Goal: Task Accomplishment & Management: Use online tool/utility

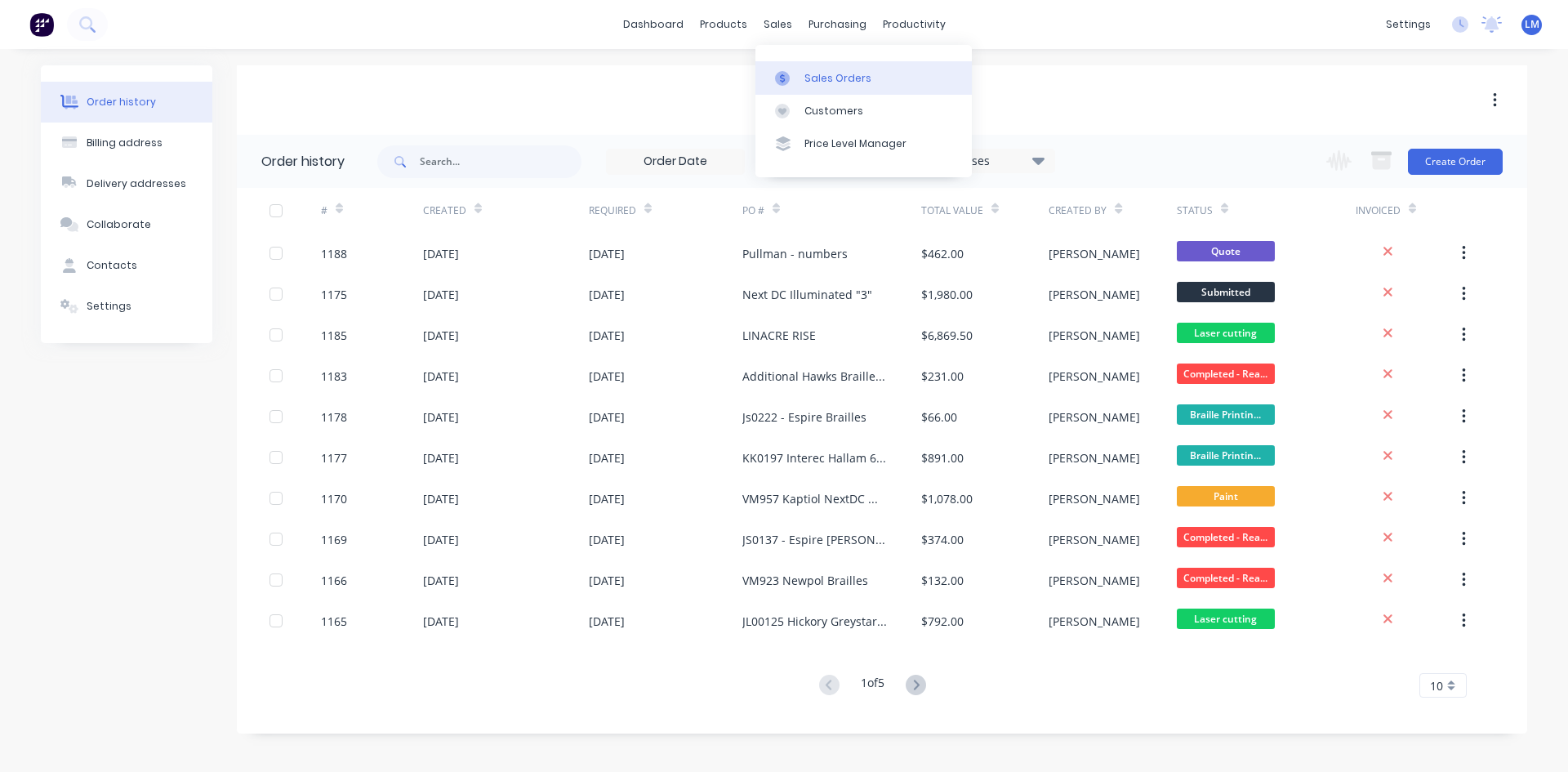
click at [823, 80] on div "Sales Orders" at bounding box center [838, 79] width 67 height 14
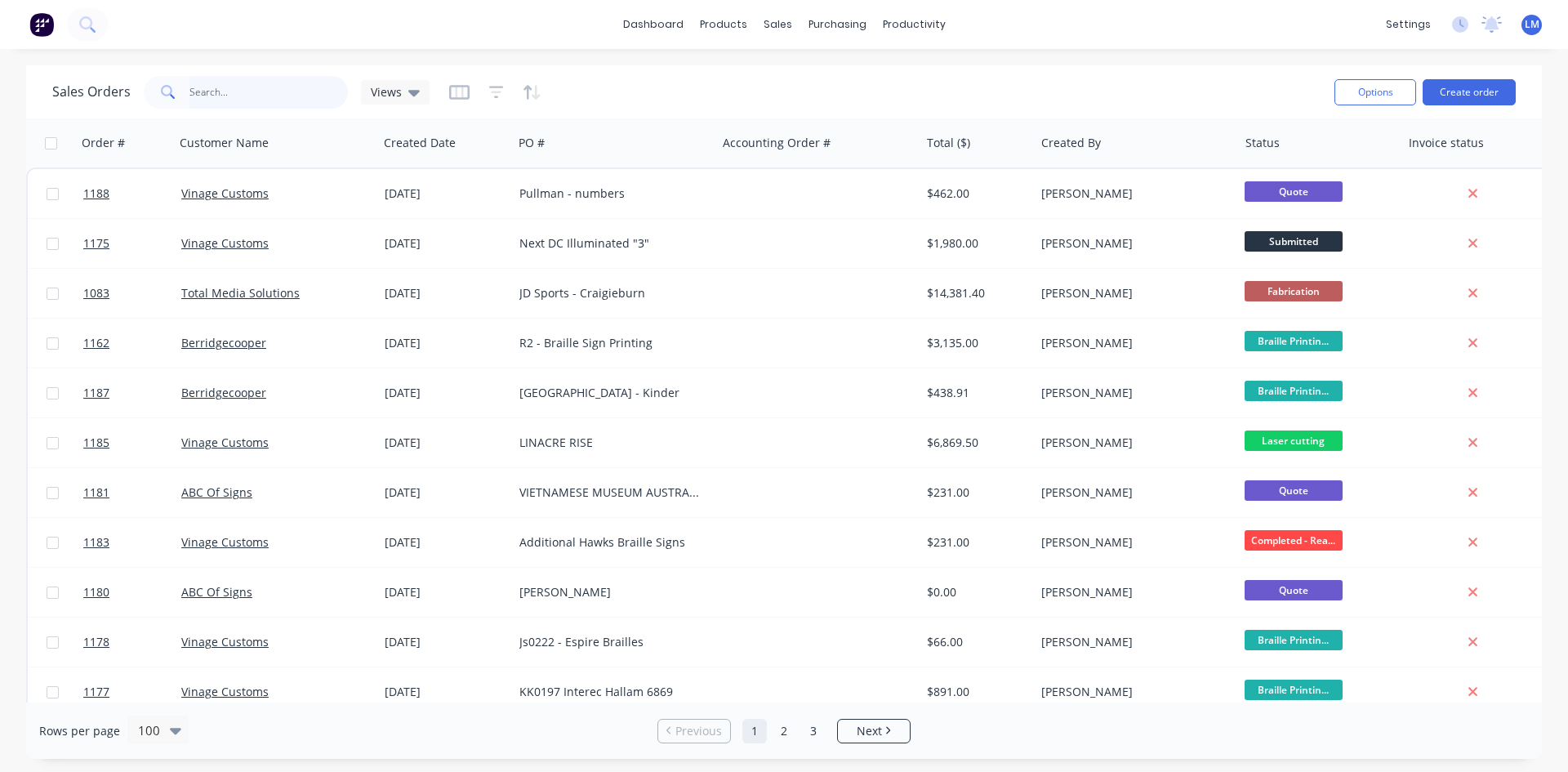
click at [267, 99] on input "text" at bounding box center [269, 92] width 159 height 33
type input "[PERSON_NAME]"
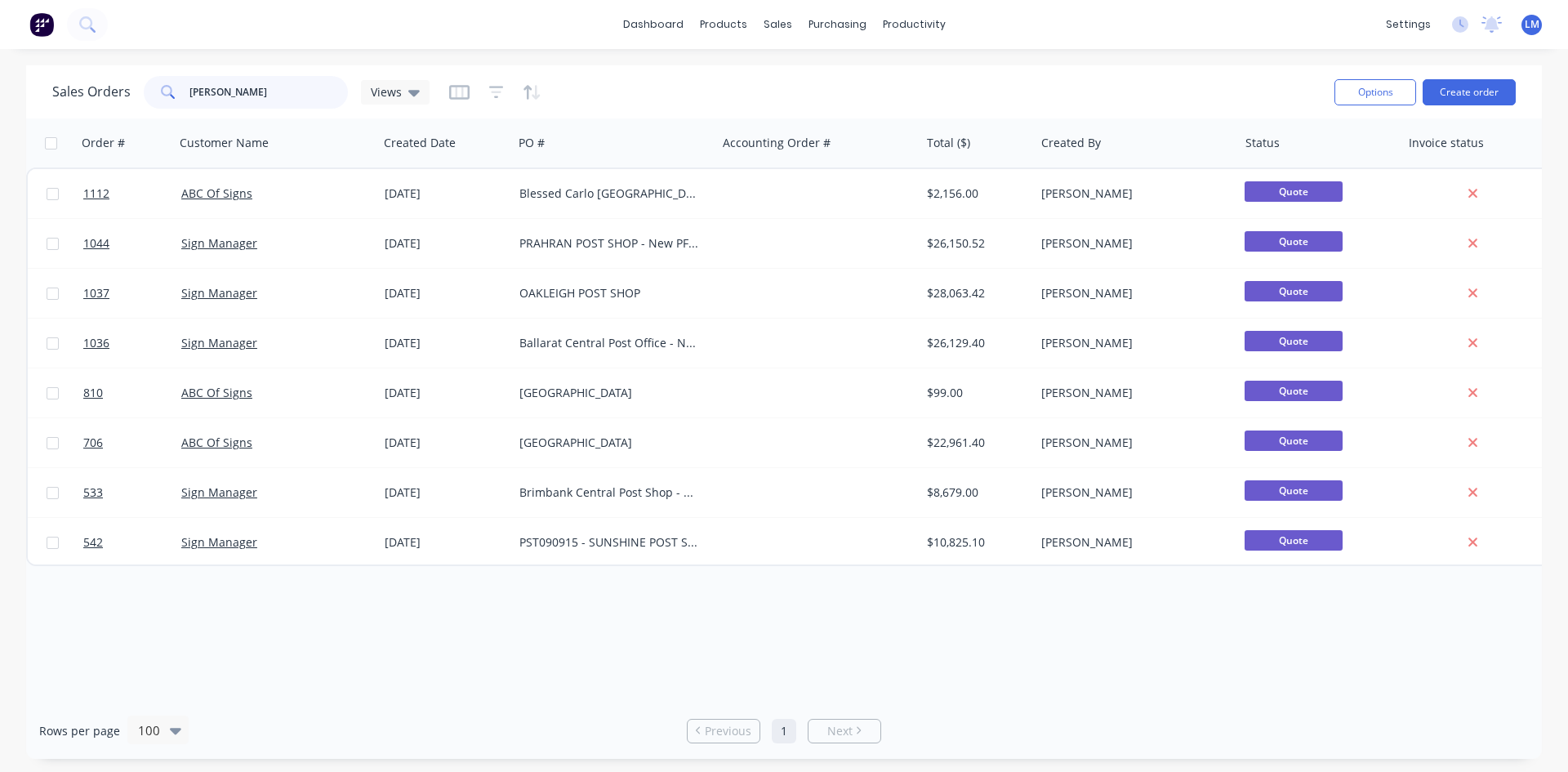
drag, startPoint x: 256, startPoint y: 93, endPoint x: 147, endPoint y: 93, distance: 109.0
click at [147, 93] on div "[PERSON_NAME]" at bounding box center [246, 92] width 204 height 33
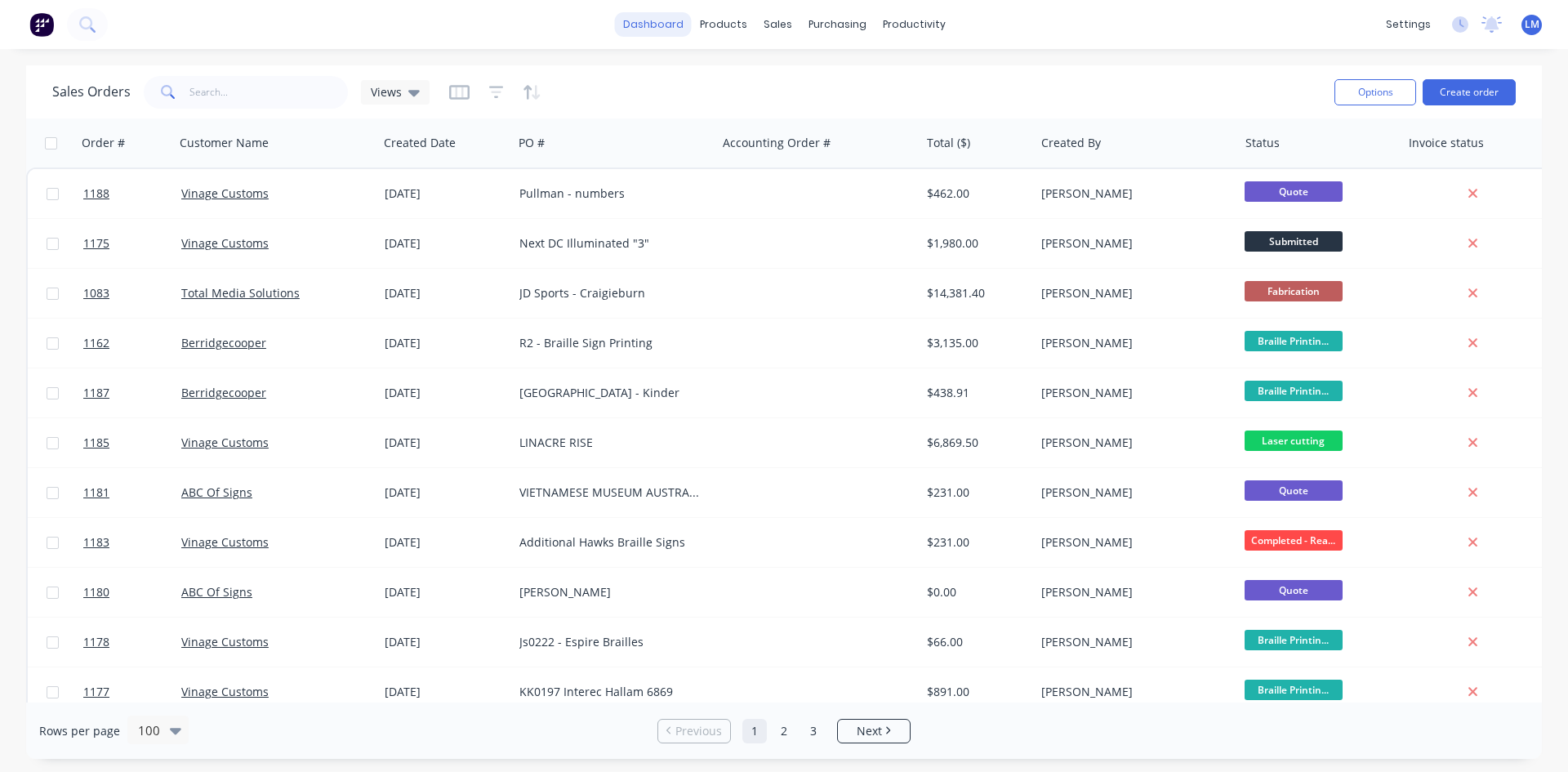
click at [672, 22] on link "dashboard" at bounding box center [653, 24] width 77 height 24
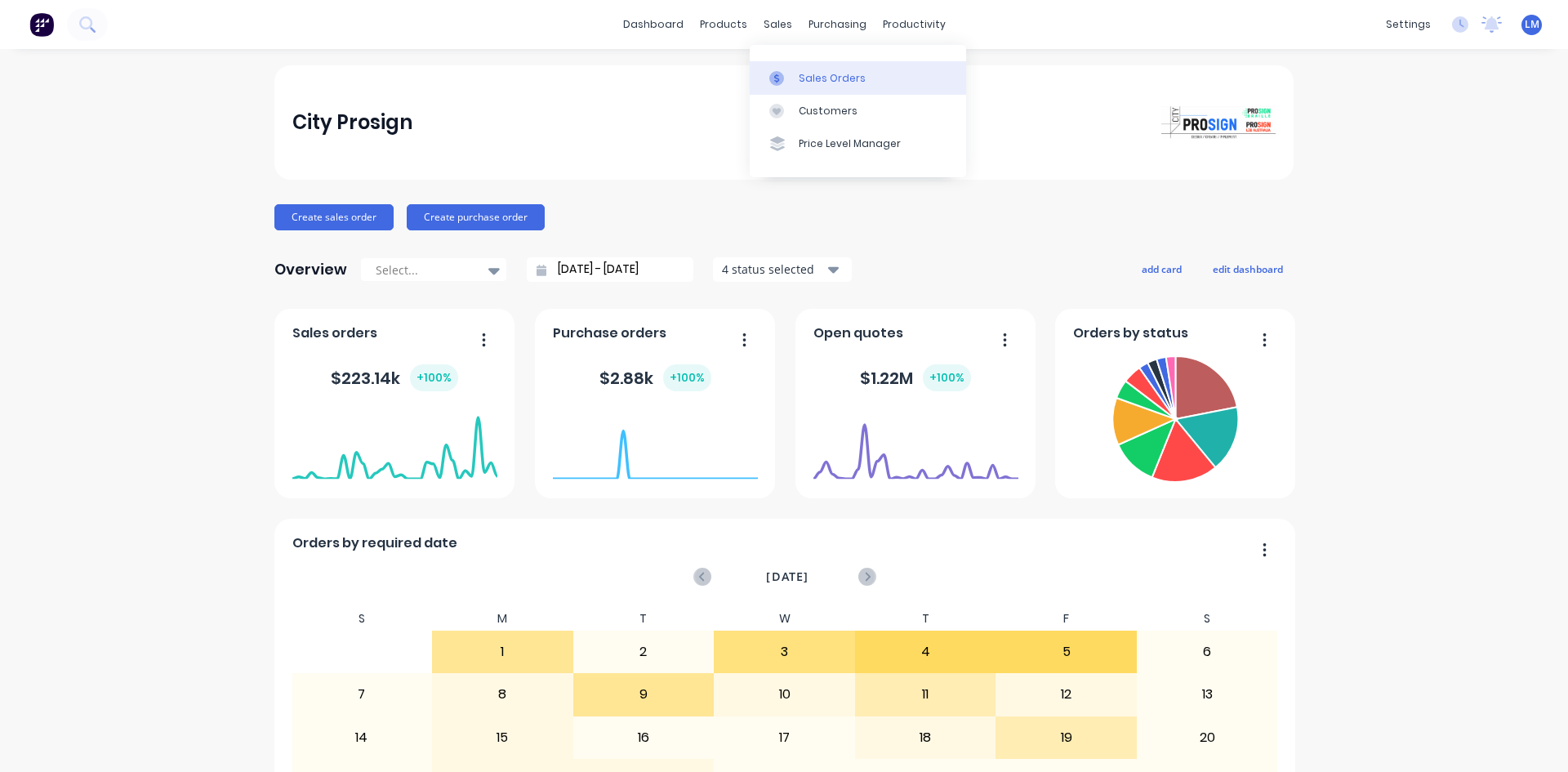
click at [823, 80] on div "Sales Orders" at bounding box center [832, 79] width 67 height 14
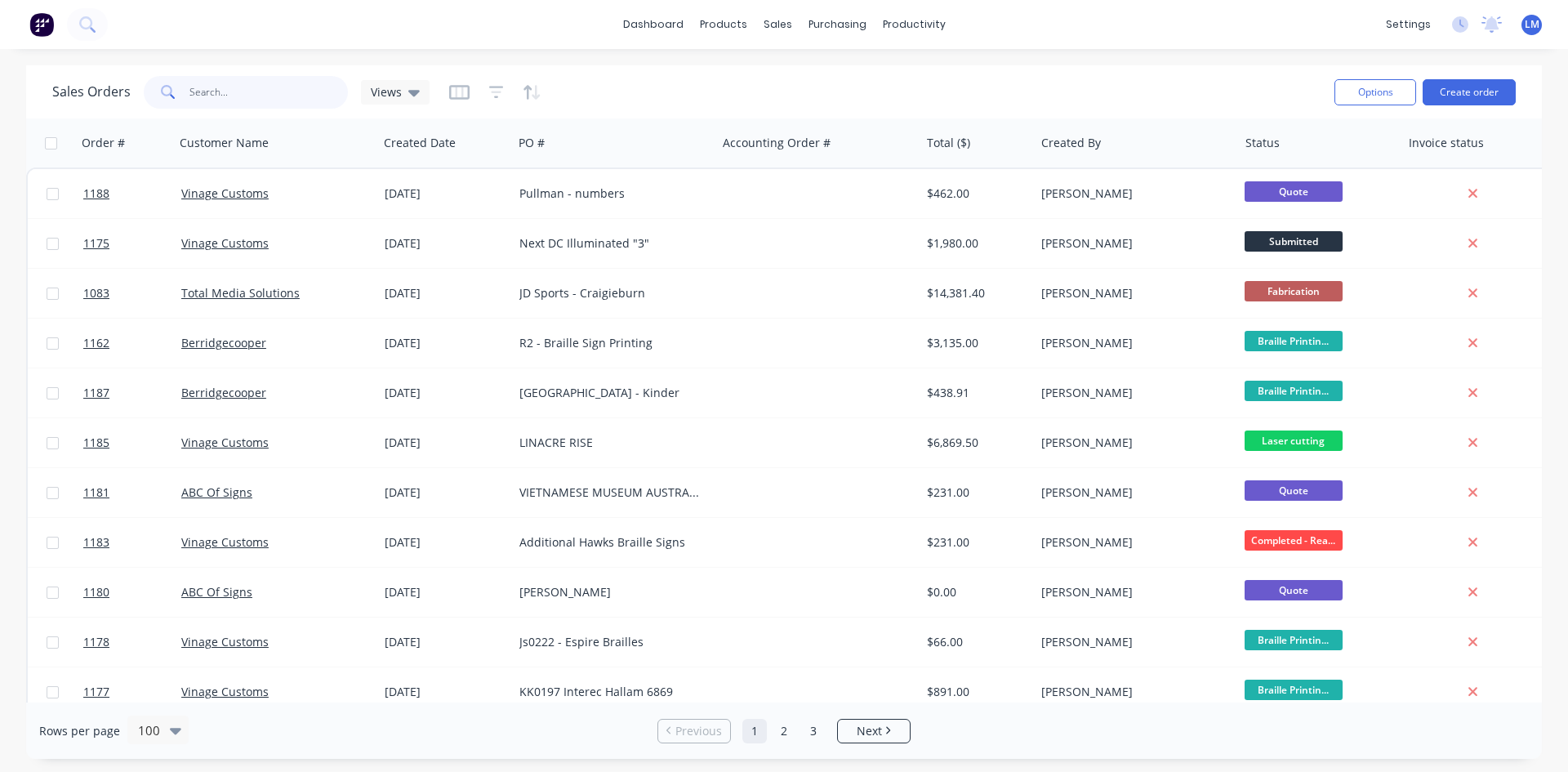
click at [259, 90] on input "text" at bounding box center [269, 92] width 159 height 33
type input "aspire"
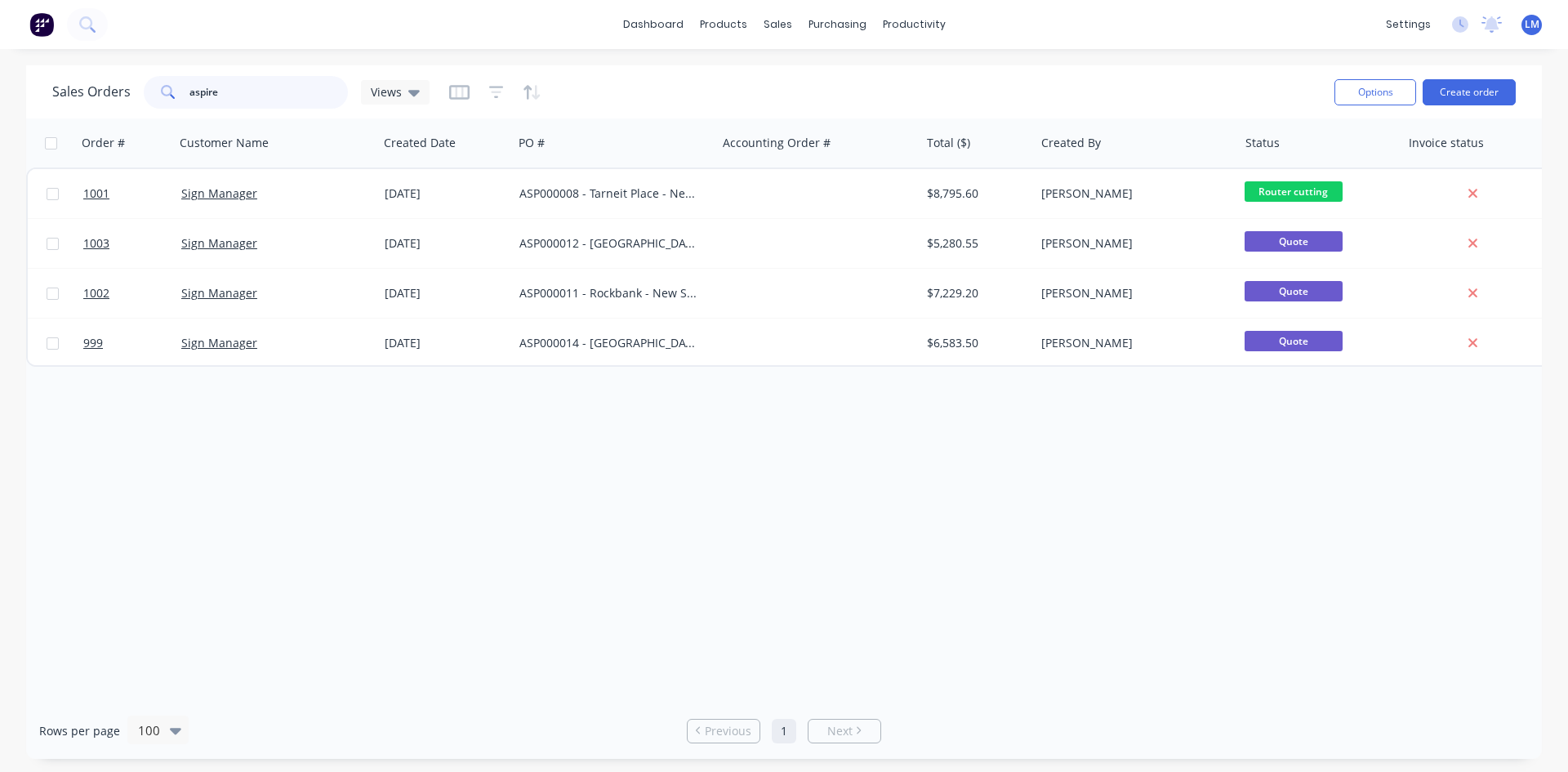
drag, startPoint x: 238, startPoint y: 87, endPoint x: 109, endPoint y: 91, distance: 129.1
click at [113, 91] on div "Sales Orders aspire Views" at bounding box center [241, 92] width 377 height 33
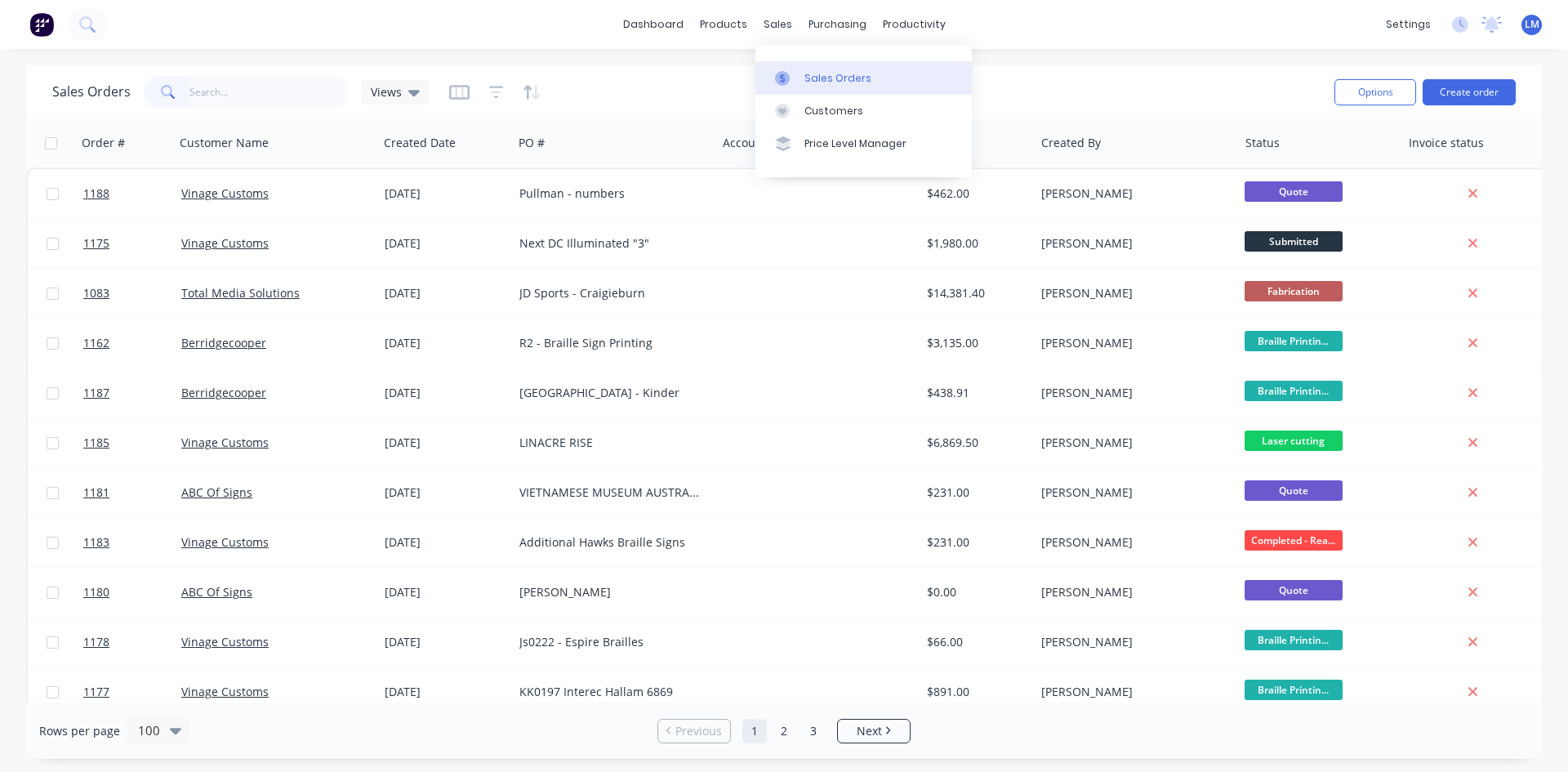
click at [823, 78] on div "Sales Orders" at bounding box center [838, 79] width 67 height 14
click at [814, 110] on div "Customers" at bounding box center [834, 111] width 59 height 14
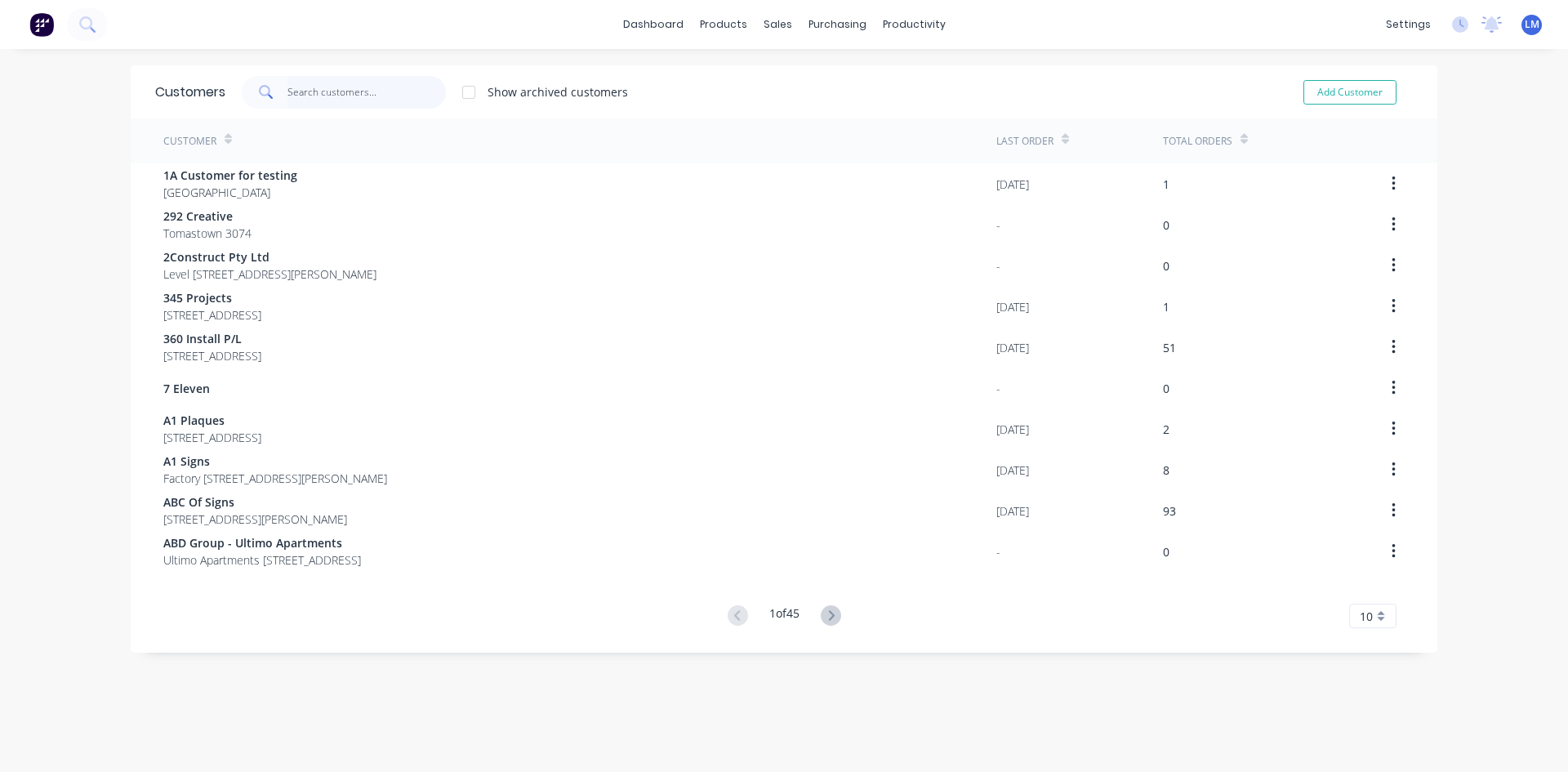
click at [380, 91] on input "text" at bounding box center [367, 92] width 159 height 33
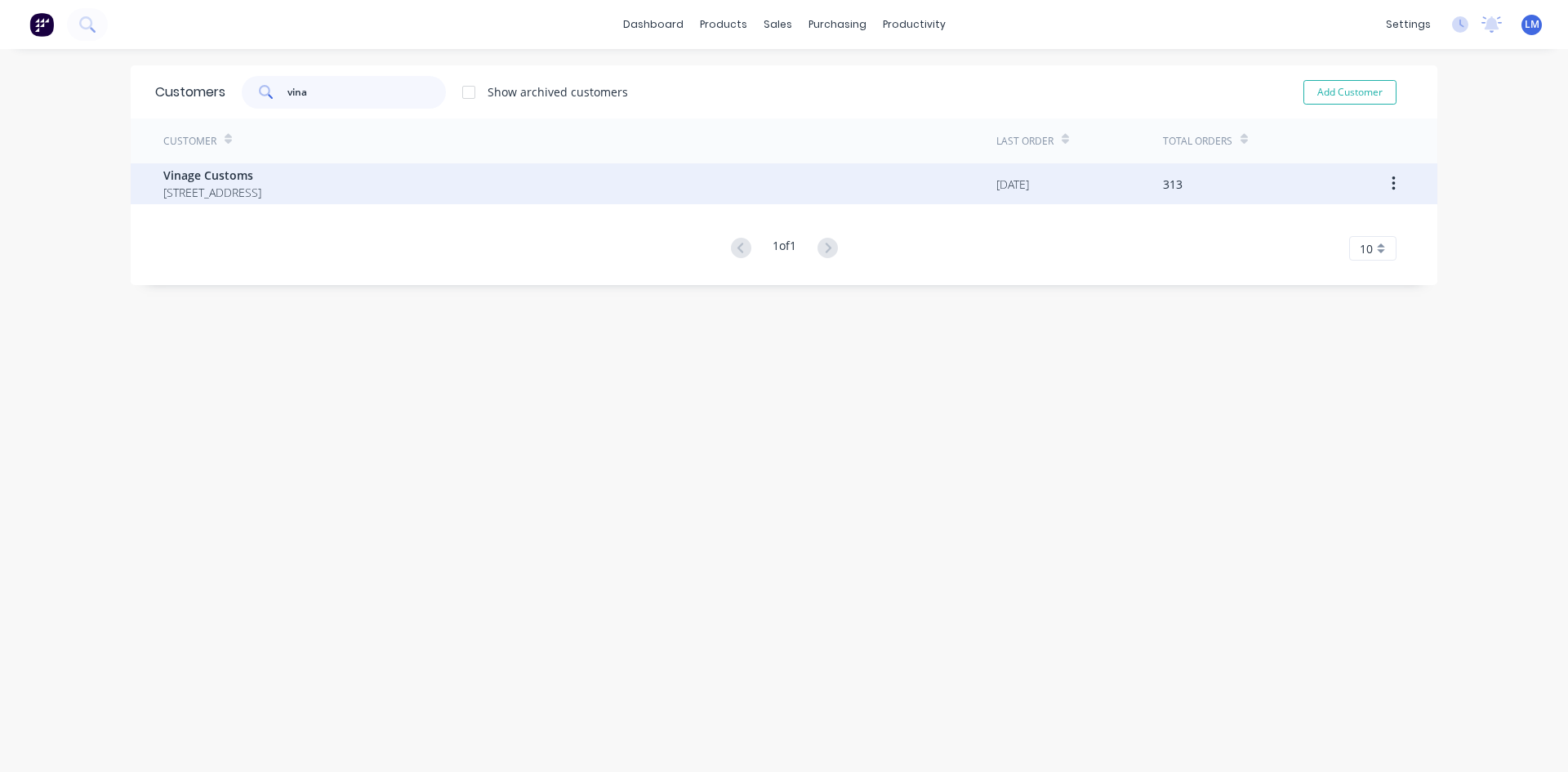
type input "vina"
click at [224, 181] on span "Vinage Customs" at bounding box center [213, 174] width 98 height 17
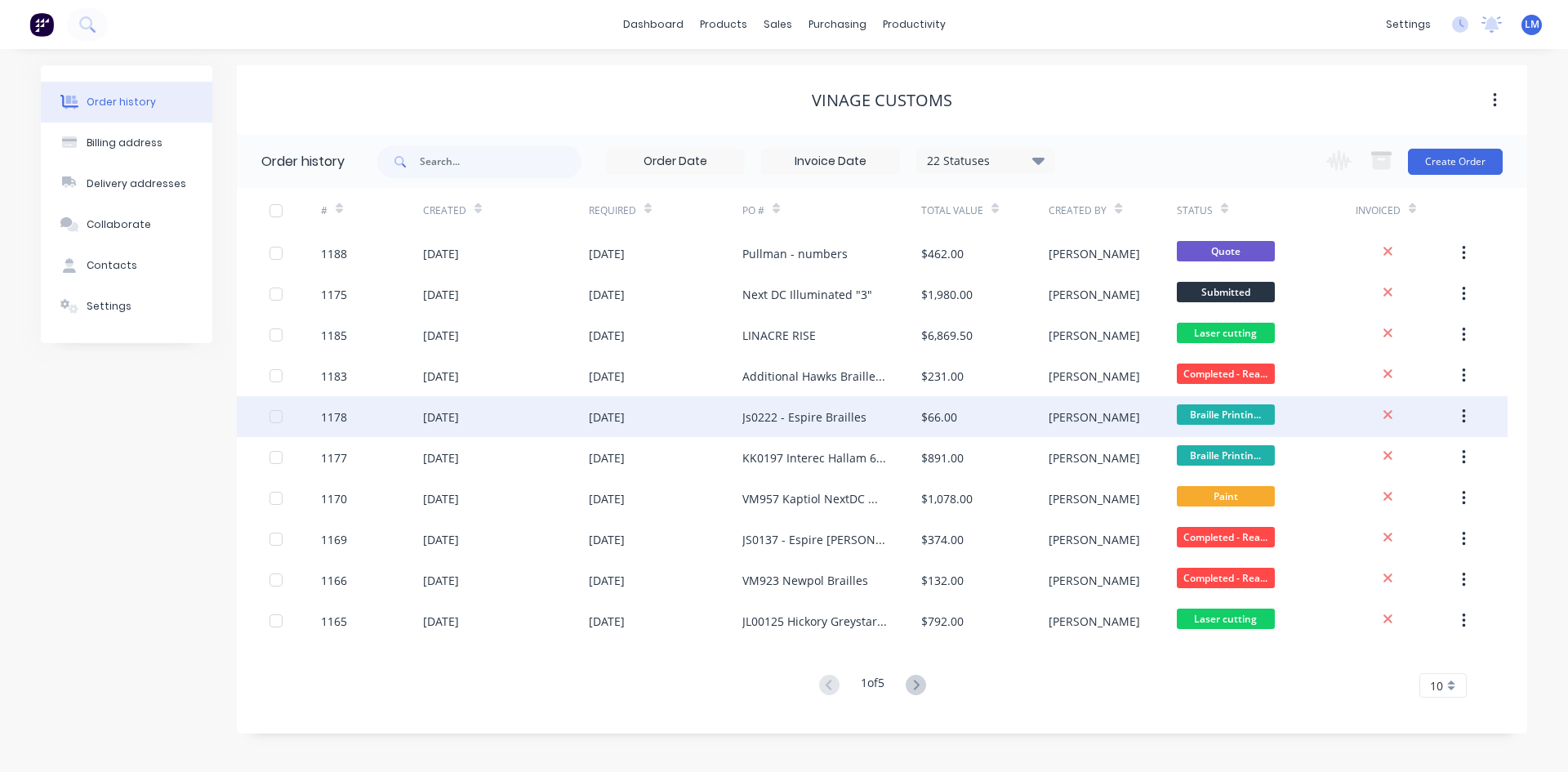
click at [886, 426] on div "Js0222 - Espire Brailles" at bounding box center [832, 416] width 179 height 41
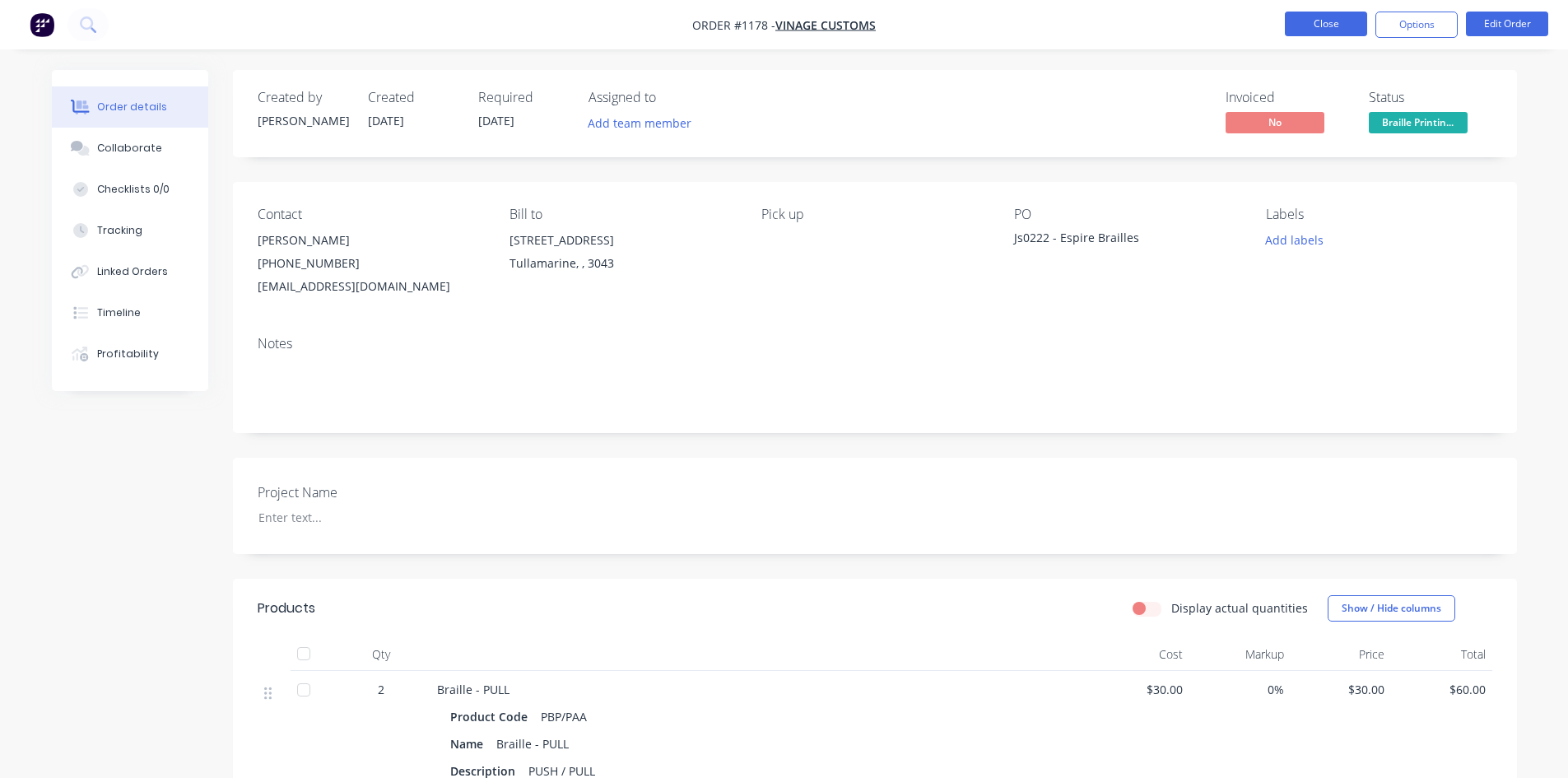
click at [1302, 21] on button "Close" at bounding box center [1326, 24] width 82 height 25
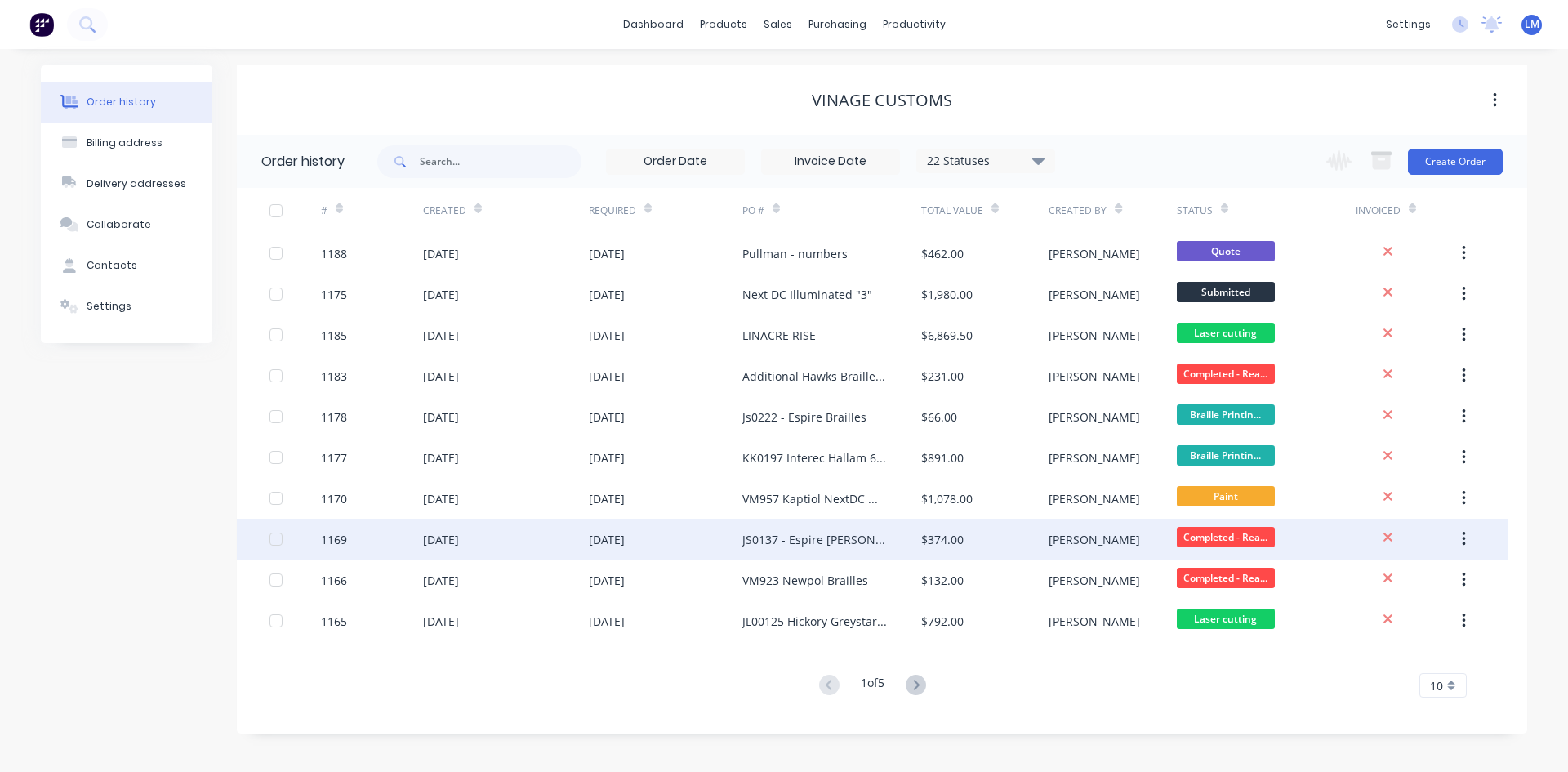
click at [832, 541] on div "JS0137 - Espire [PERSON_NAME] and [PERSON_NAME]" at bounding box center [816, 539] width 146 height 17
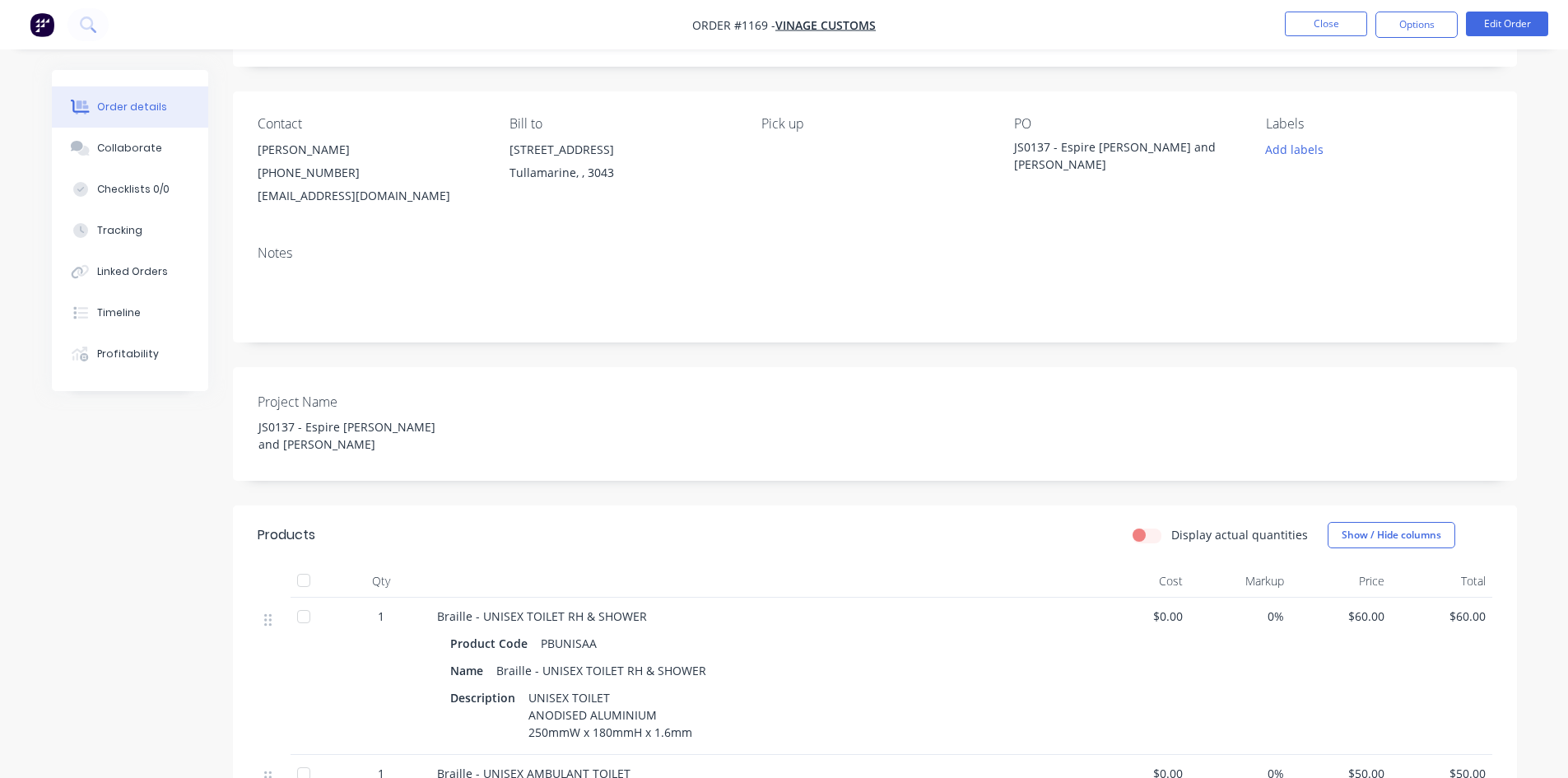
scroll to position [74, 0]
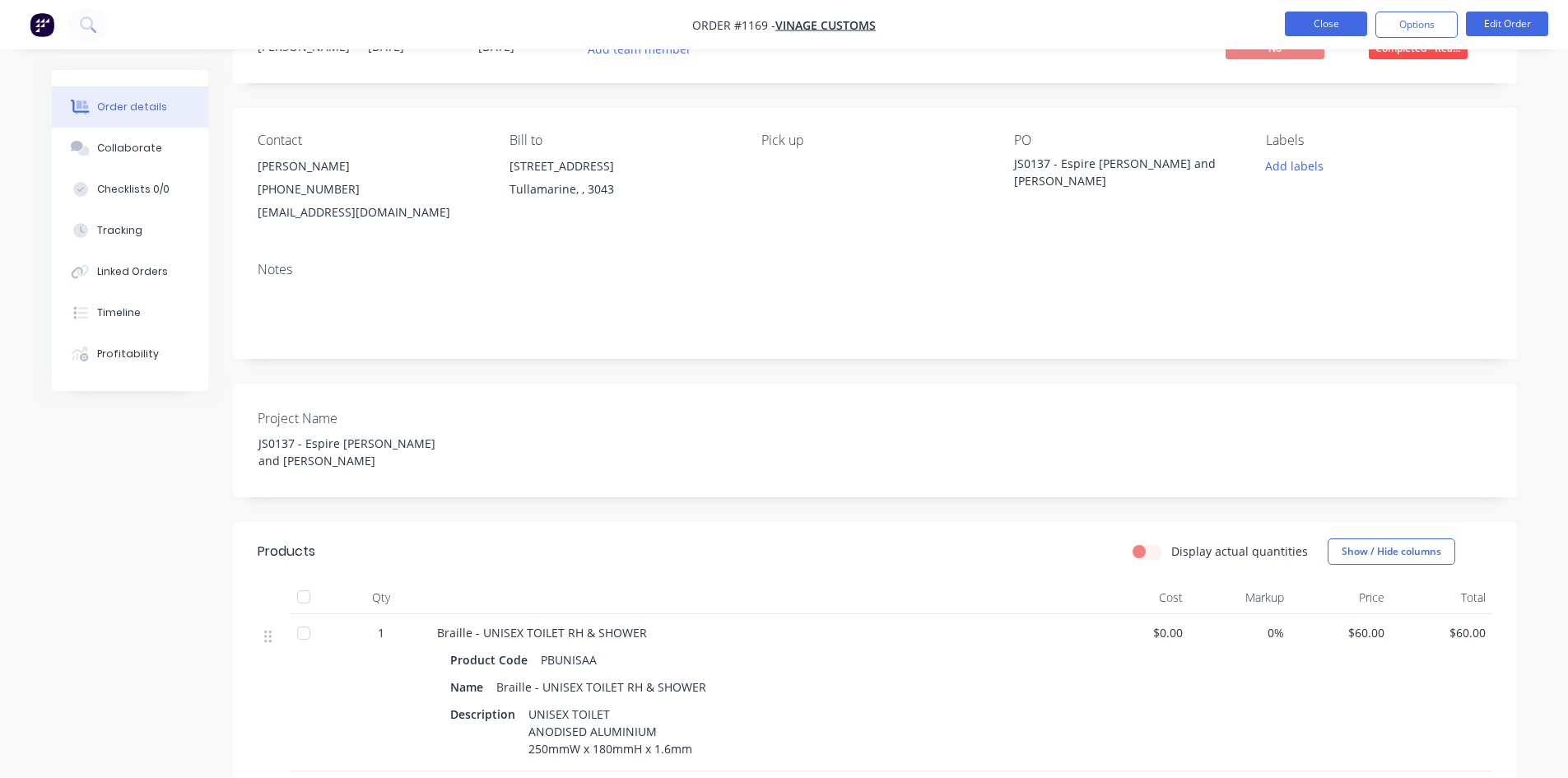
click at [1326, 22] on button "Close" at bounding box center [1326, 24] width 82 height 25
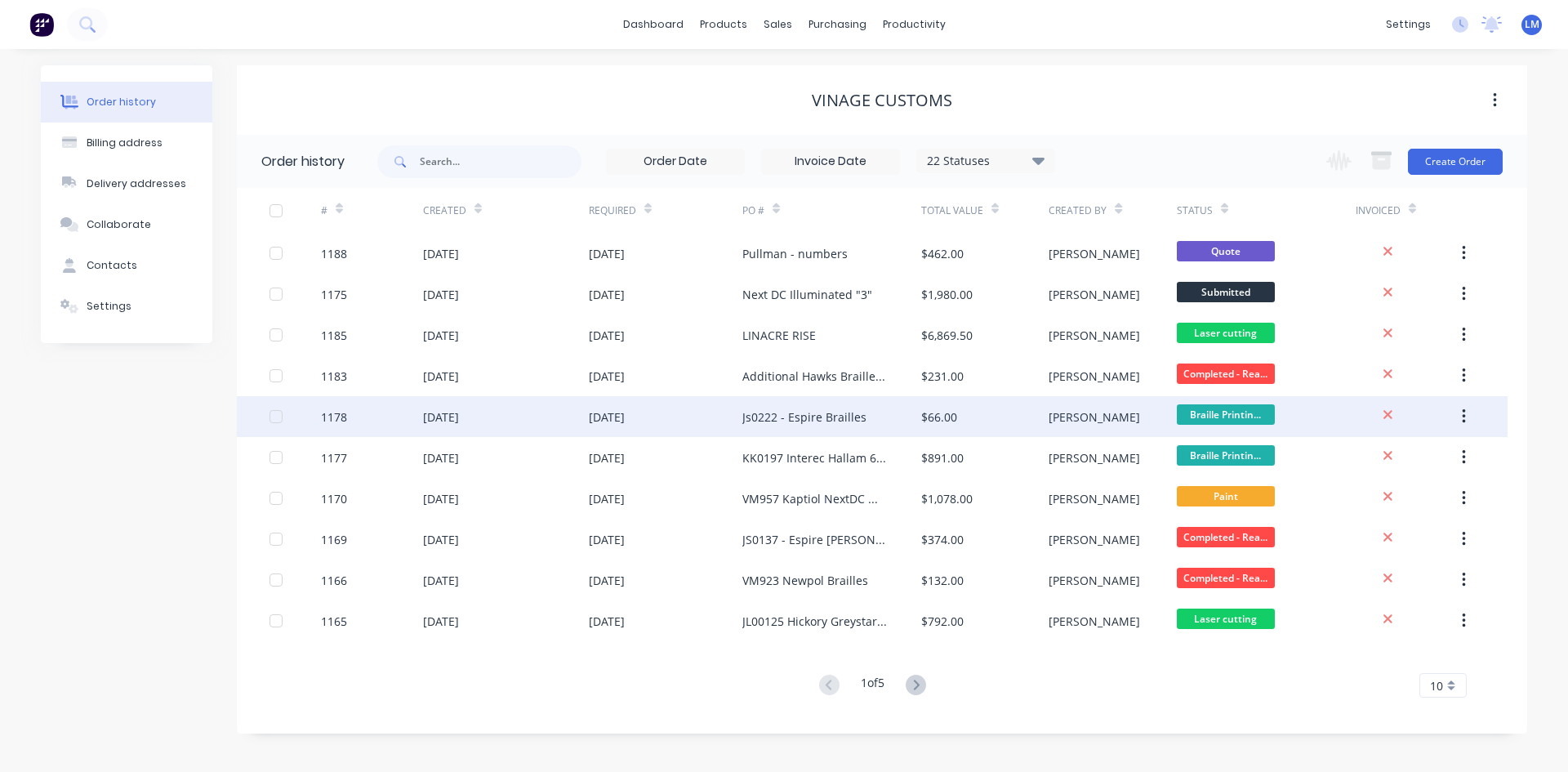
click at [830, 410] on div "Js0222 - Espire Brailles" at bounding box center [804, 417] width 124 height 17
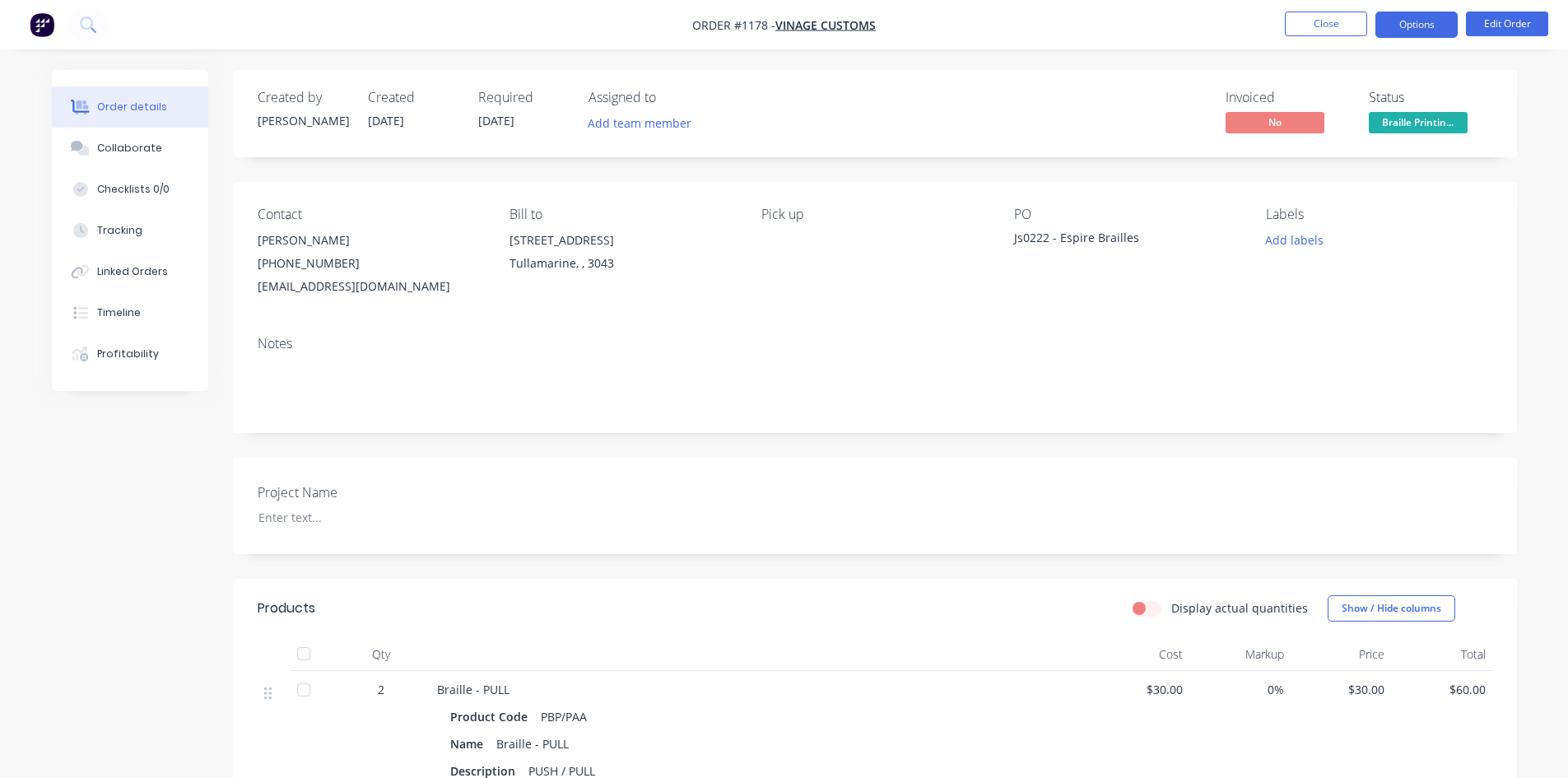
click at [1411, 21] on button "Options" at bounding box center [1416, 25] width 82 height 26
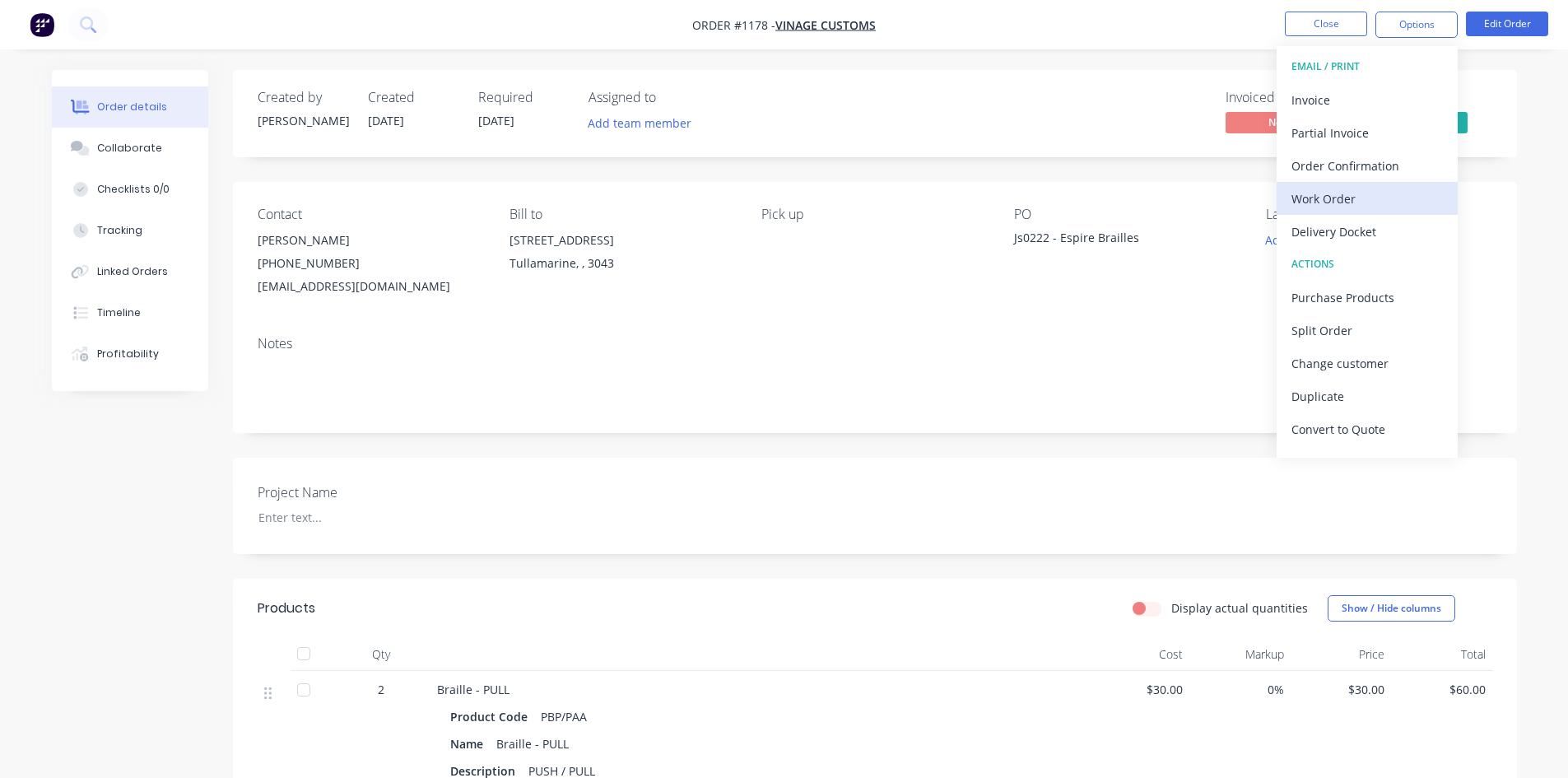
click at [1327, 190] on div "Work Order" at bounding box center [1367, 199] width 151 height 24
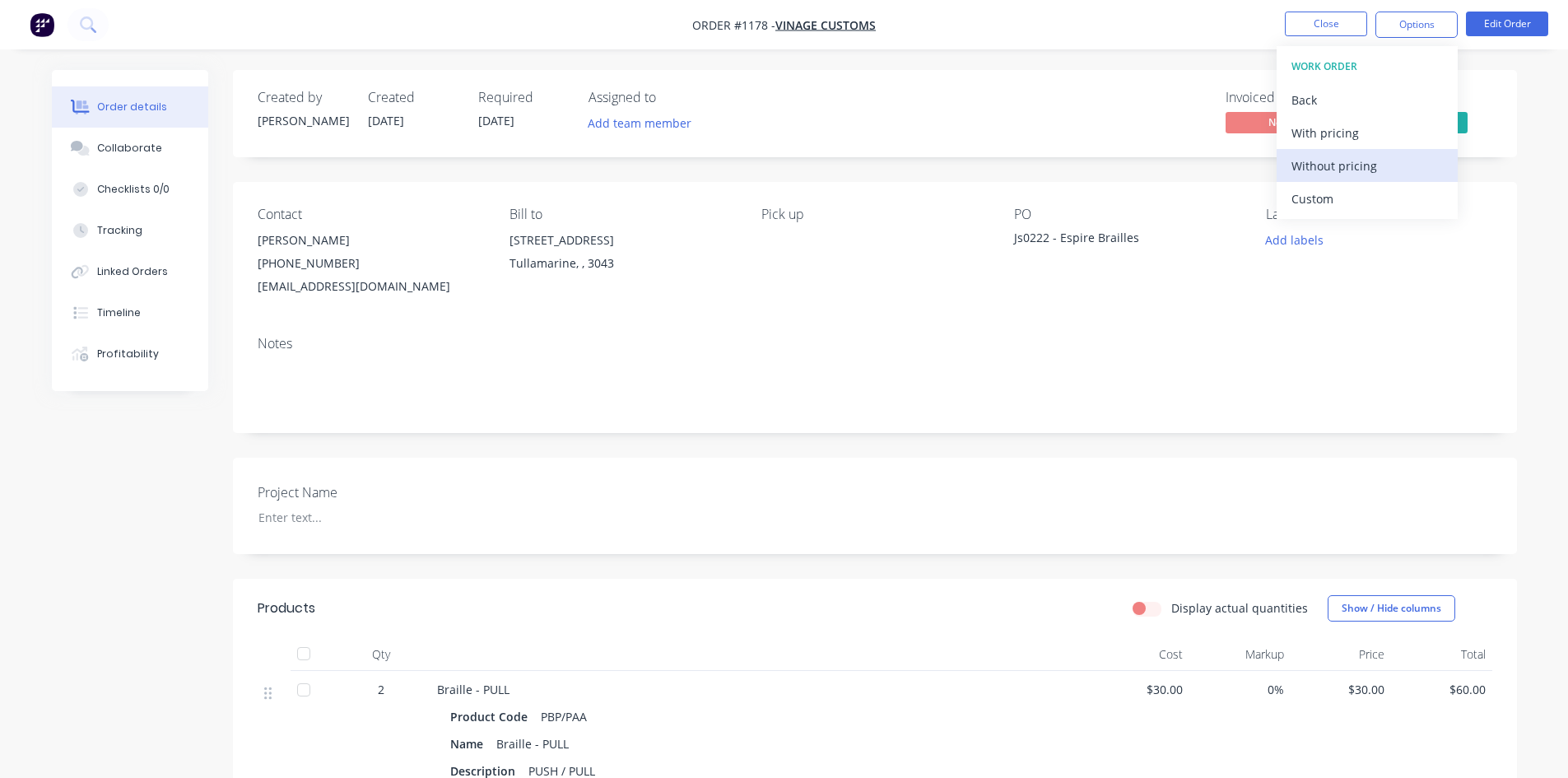
click at [1331, 162] on div "Without pricing" at bounding box center [1367, 166] width 151 height 24
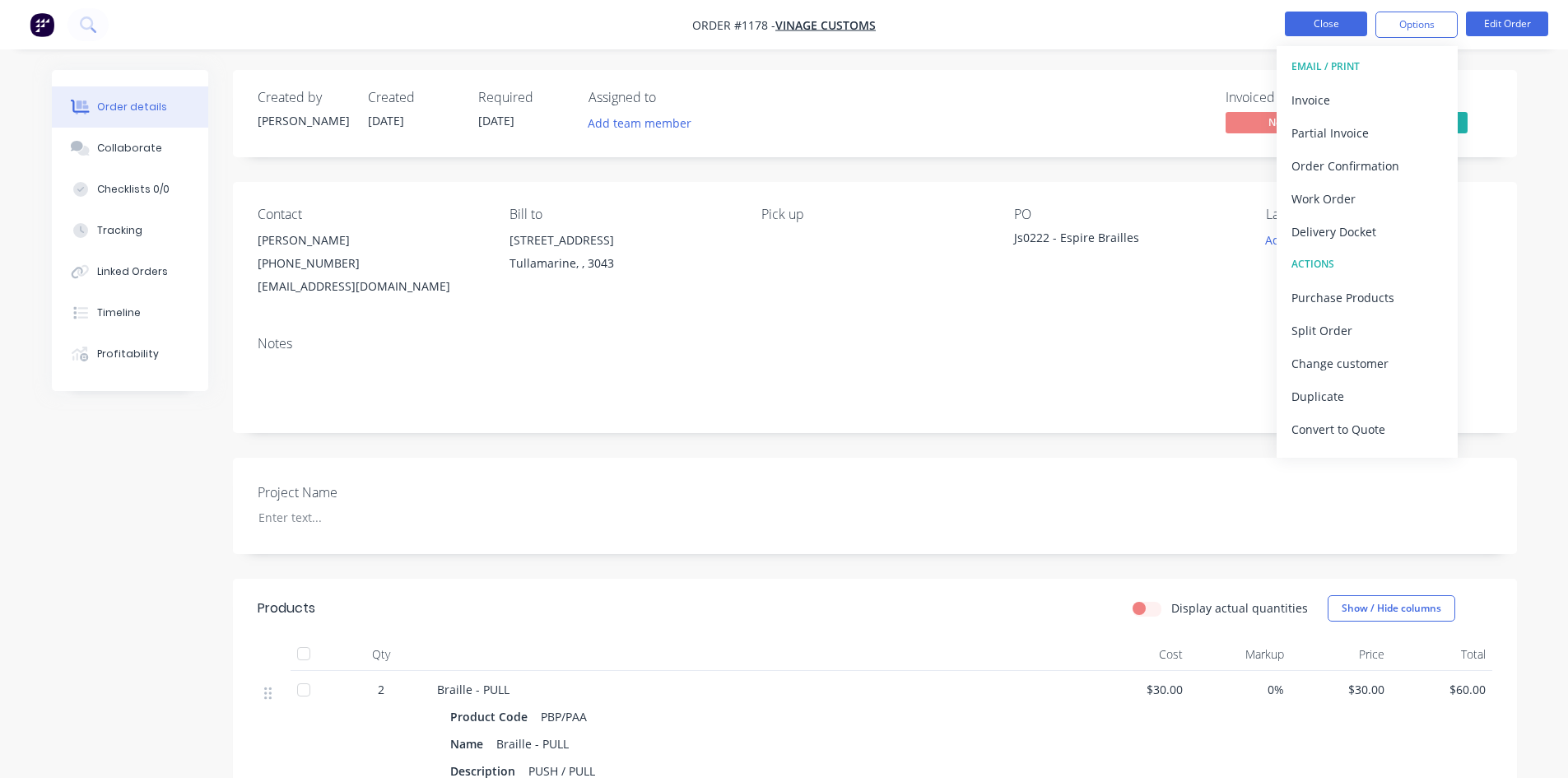
click at [1331, 27] on button "Close" at bounding box center [1326, 24] width 82 height 25
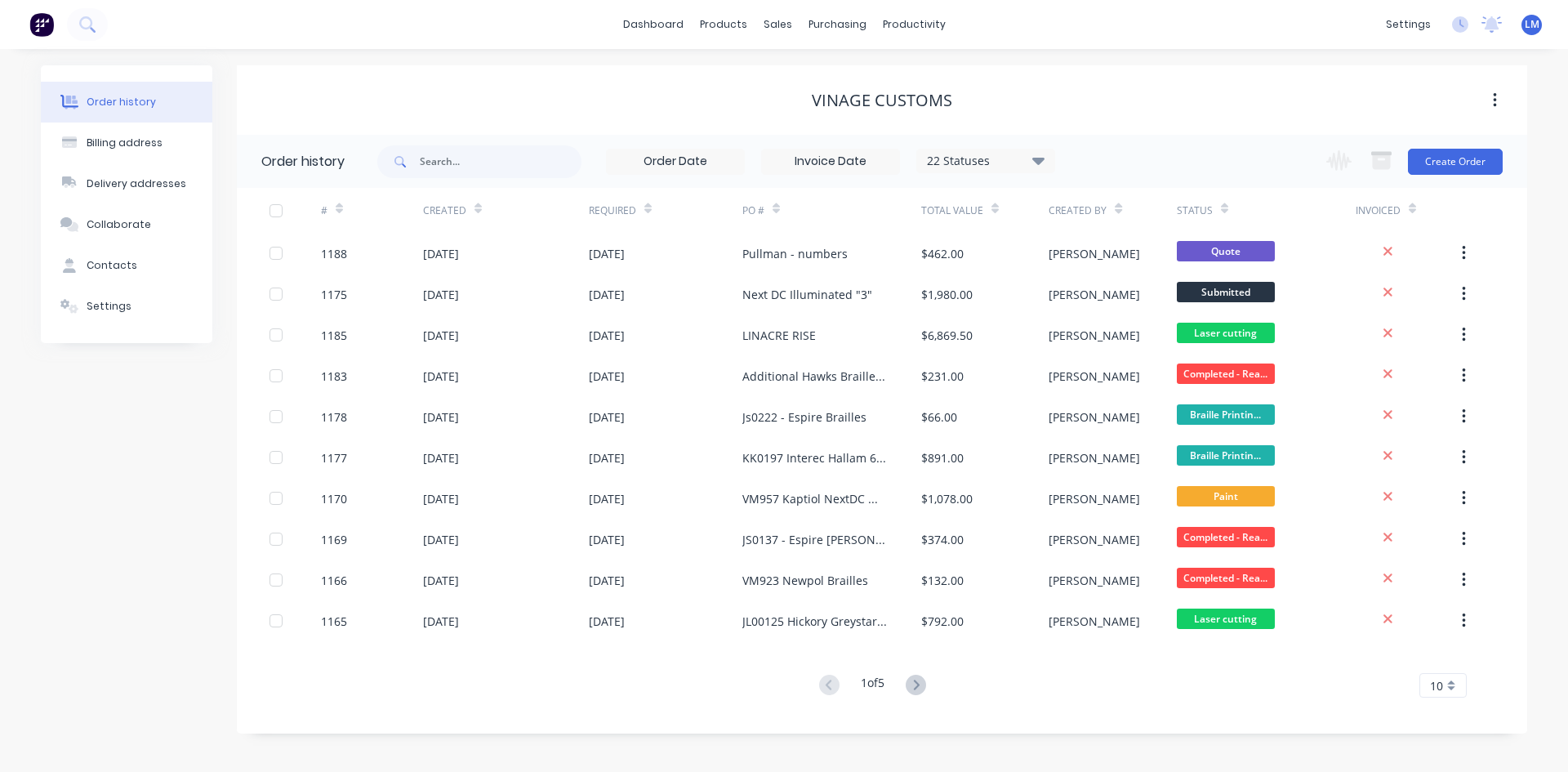
click at [1527, 27] on span "LM" at bounding box center [1532, 24] width 14 height 14
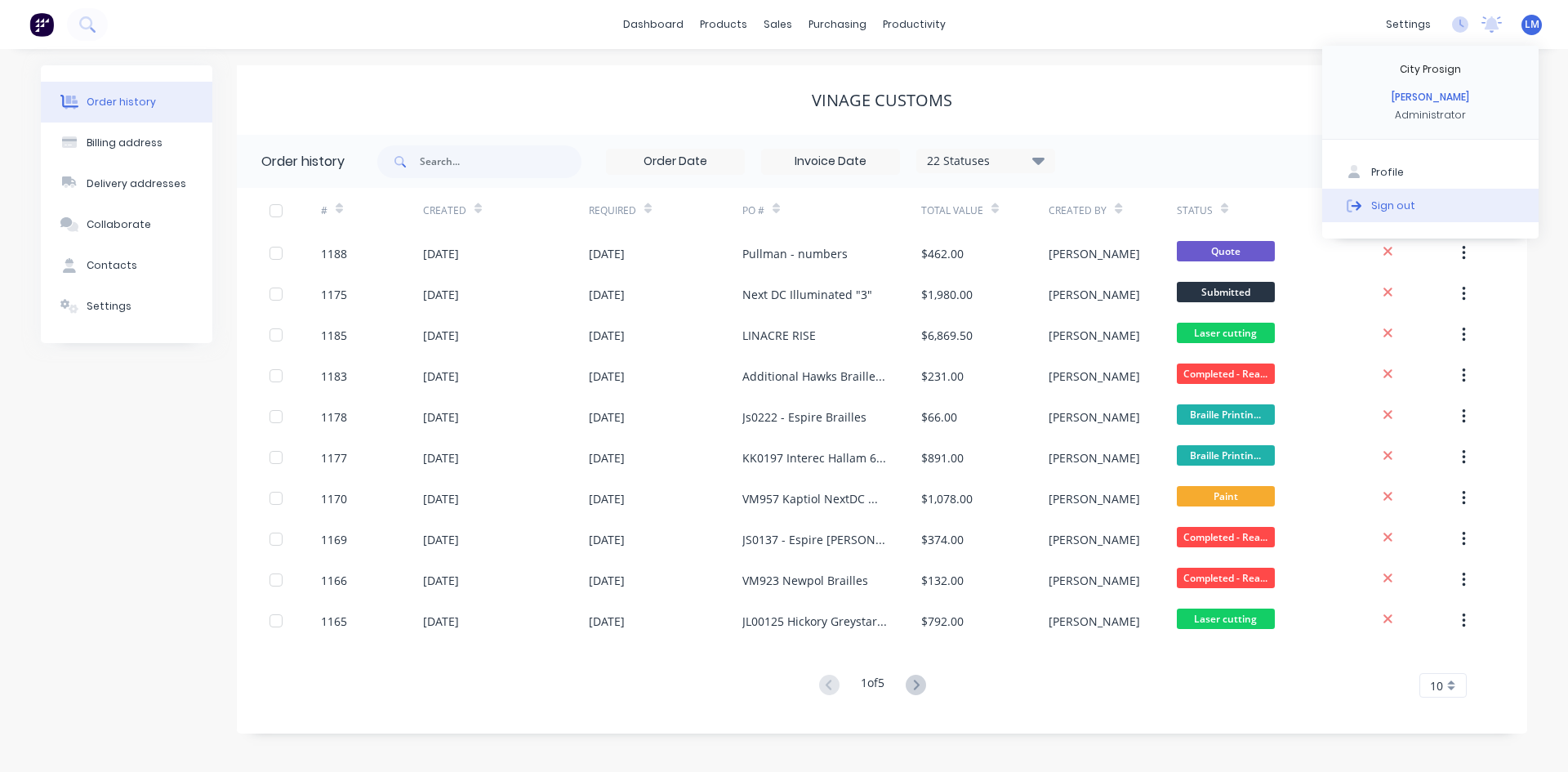
click at [1421, 208] on button "Sign out" at bounding box center [1430, 205] width 216 height 33
